Goal: Information Seeking & Learning: Find specific fact

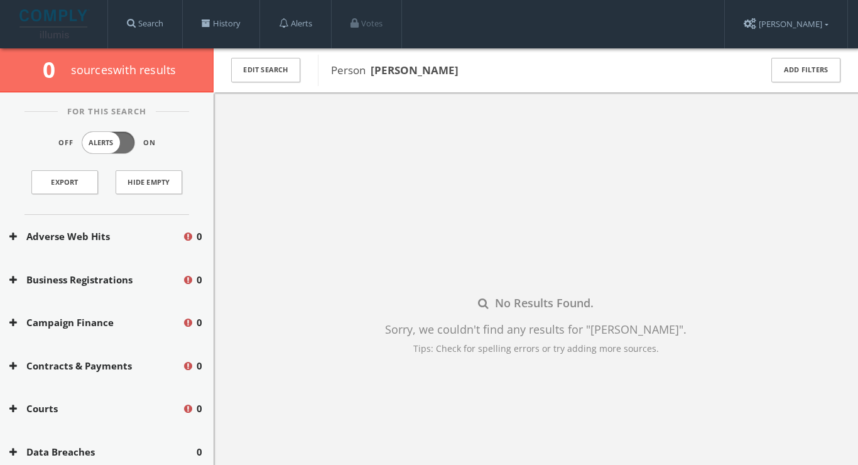
click at [150, 50] on div "0 source s with results" at bounding box center [107, 70] width 214 height 44
click at [150, 34] on link "Search" at bounding box center [145, 24] width 74 height 48
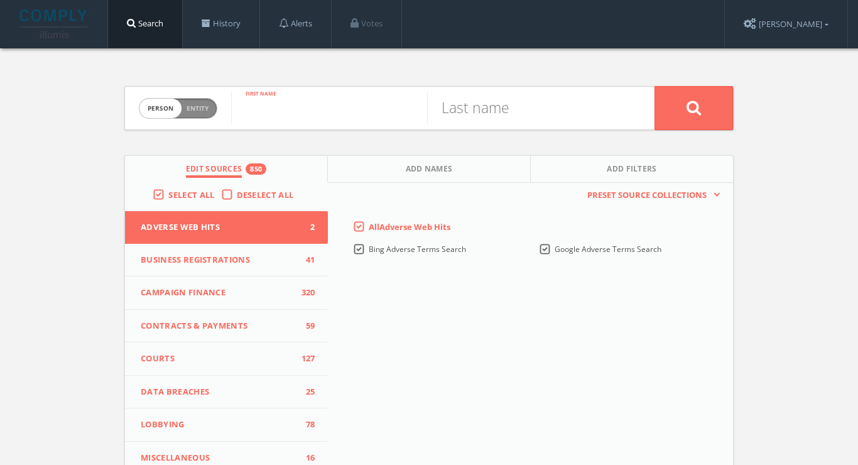
click at [331, 112] on input "text" at bounding box center [329, 108] width 196 height 33
type input "[PERSON_NAME]"
type input "a"
type input "[PERSON_NAME]"
click at [709, 100] on button at bounding box center [694, 108] width 79 height 44
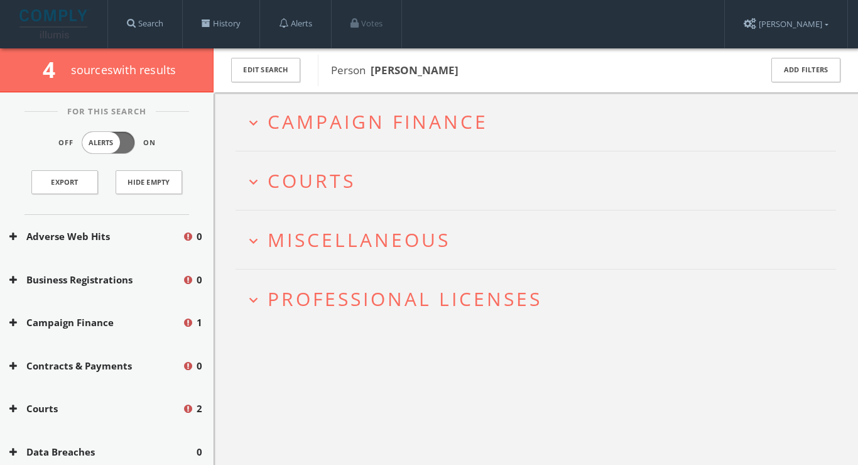
click at [424, 121] on span "Campaign Finance" at bounding box center [378, 122] width 221 height 26
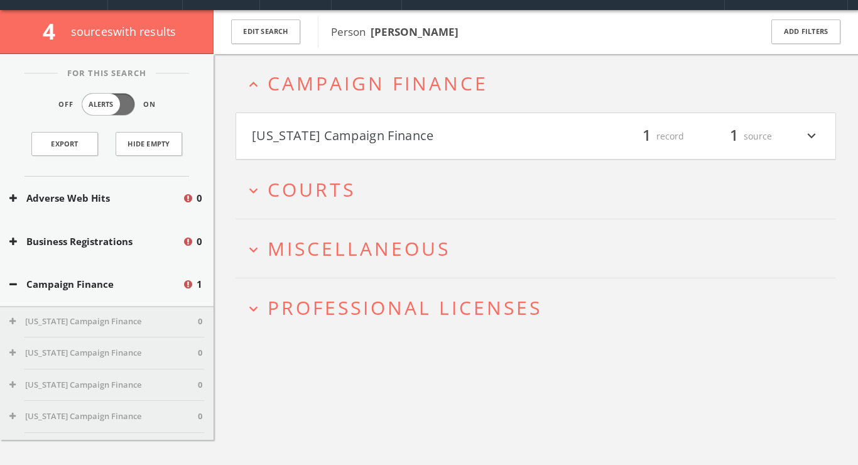
click at [346, 209] on h2 "expand_more Courts" at bounding box center [536, 189] width 601 height 58
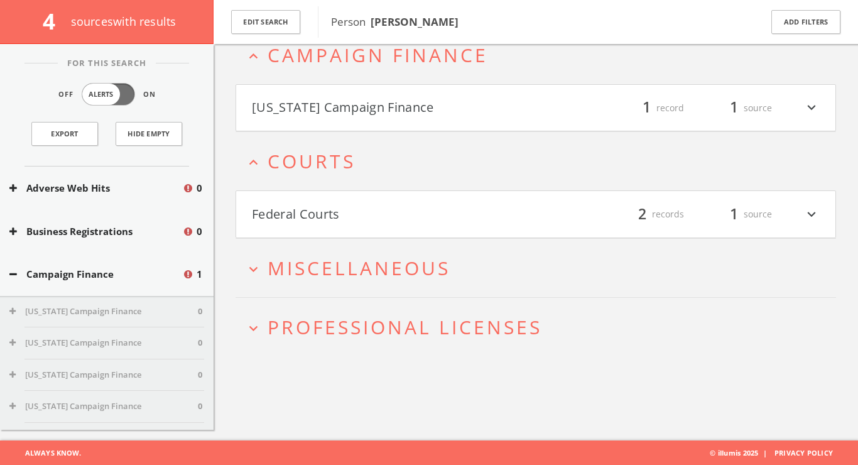
click at [346, 209] on button "Federal Courts" at bounding box center [394, 214] width 284 height 21
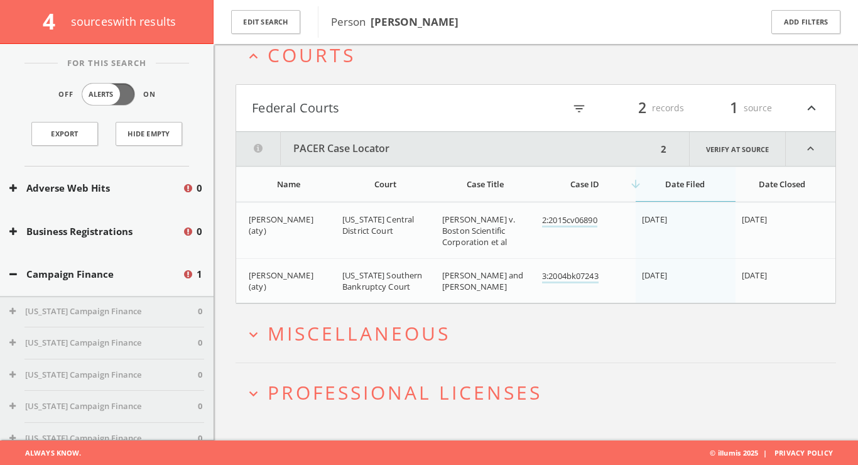
click at [347, 325] on span "Miscellaneous" at bounding box center [359, 333] width 183 height 26
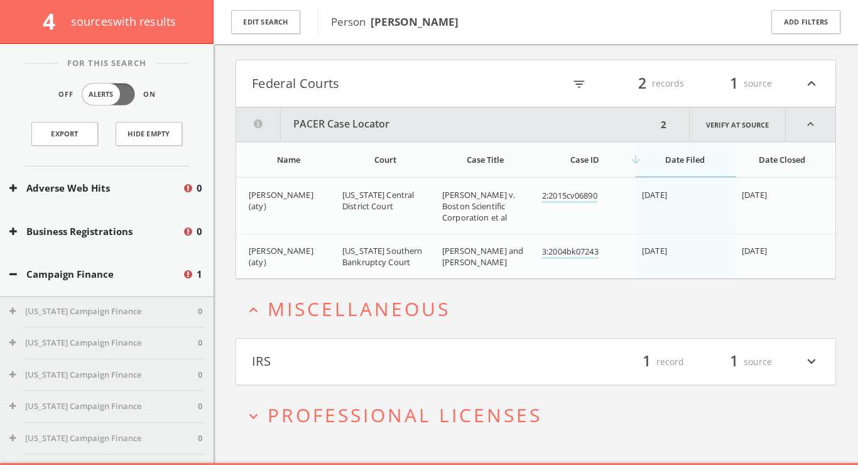
scroll to position [227, 0]
